Goal: Obtain resource: Obtain resource

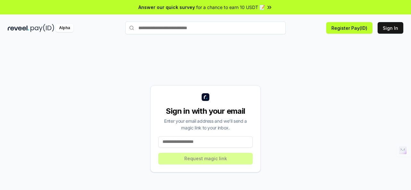
click at [190, 143] on input at bounding box center [205, 142] width 94 height 12
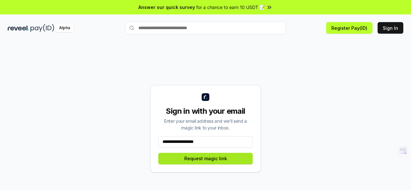
type input "**********"
click at [221, 155] on button "Request magic link" at bounding box center [205, 159] width 94 height 12
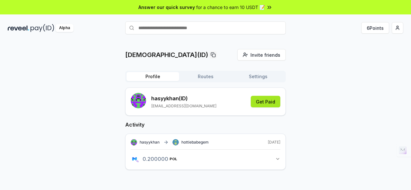
click at [256, 106] on button "Get Paid" at bounding box center [266, 102] width 30 height 12
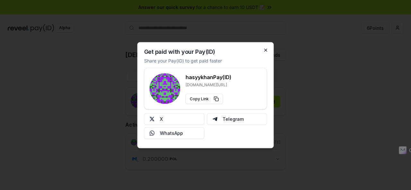
click at [265, 48] on div "Get paid with your Pay(ID) Share your Pay(ID) to get paid faster hasyykhan Pay(…" at bounding box center [205, 95] width 136 height 106
click at [265, 49] on icon "button" at bounding box center [265, 50] width 5 height 5
